Goal: Information Seeking & Learning: Find specific fact

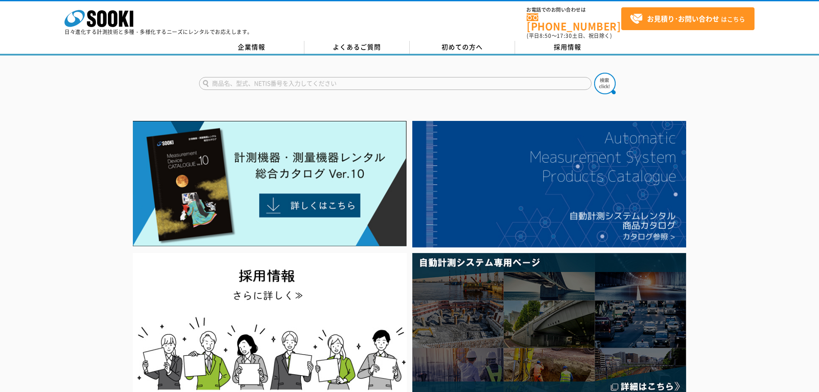
click at [296, 78] on input "text" at bounding box center [395, 83] width 393 height 13
drag, startPoint x: 296, startPoint y: 78, endPoint x: 286, endPoint y: 76, distance: 10.5
click at [286, 77] on input "text" at bounding box center [395, 83] width 393 height 13
paste input "金属部品加工製品のバリやエッジによるけが防止"
type input "金"
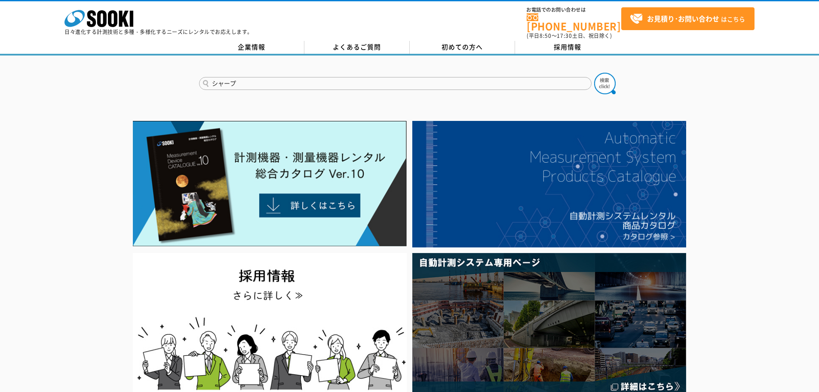
type input "シャープ"
click at [594, 73] on button at bounding box center [605, 84] width 22 height 22
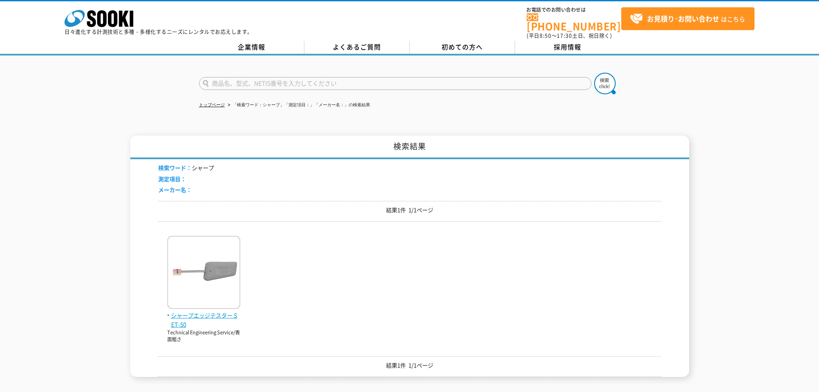
click at [196, 313] on span "シャープエッジテスター SET-50" at bounding box center [203, 320] width 73 height 18
